Goal: Information Seeking & Learning: Learn about a topic

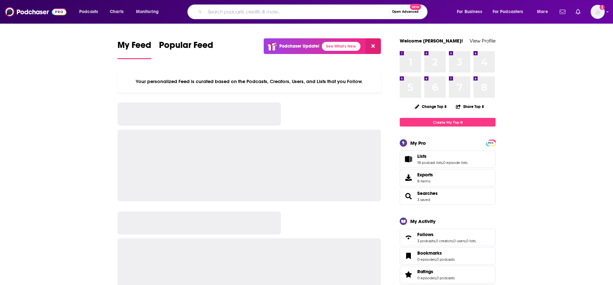
click at [228, 14] on input "Search podcasts, credits, & more..." at bounding box center [297, 12] width 184 height 10
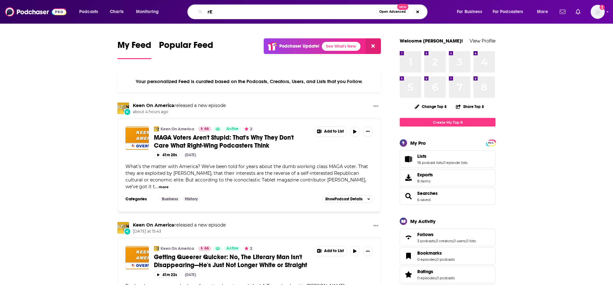
type input "r"
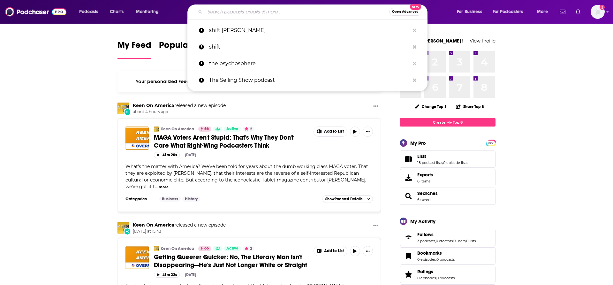
type input "r"
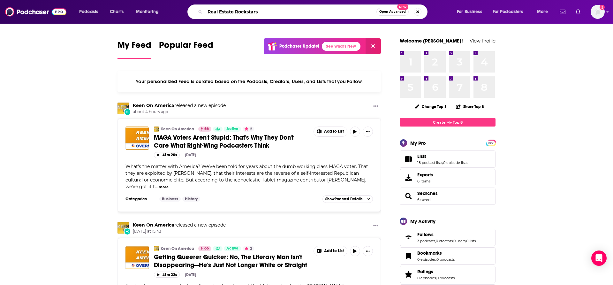
type input "Real Estate Rockstars"
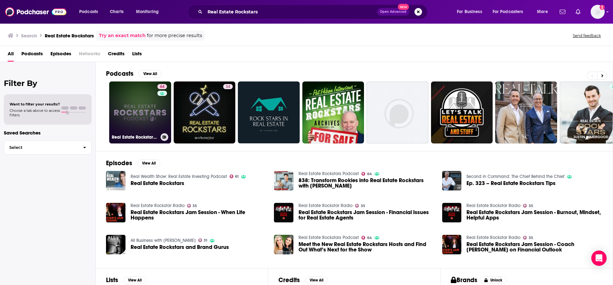
click at [142, 109] on link "64 Real Estate Rockstars Podcast" at bounding box center [140, 112] width 62 height 62
